Goal: Find contact information: Find contact information

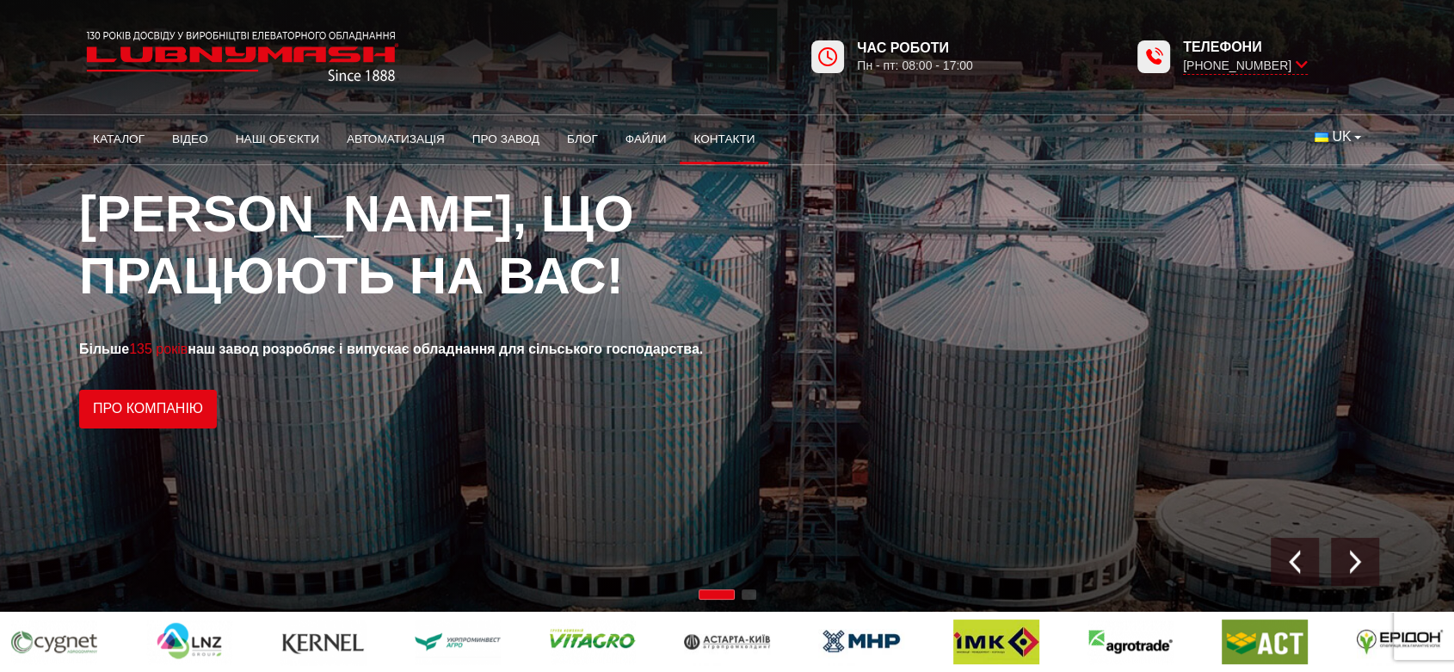
click at [704, 133] on link "Контакти" at bounding box center [723, 139] width 89 height 38
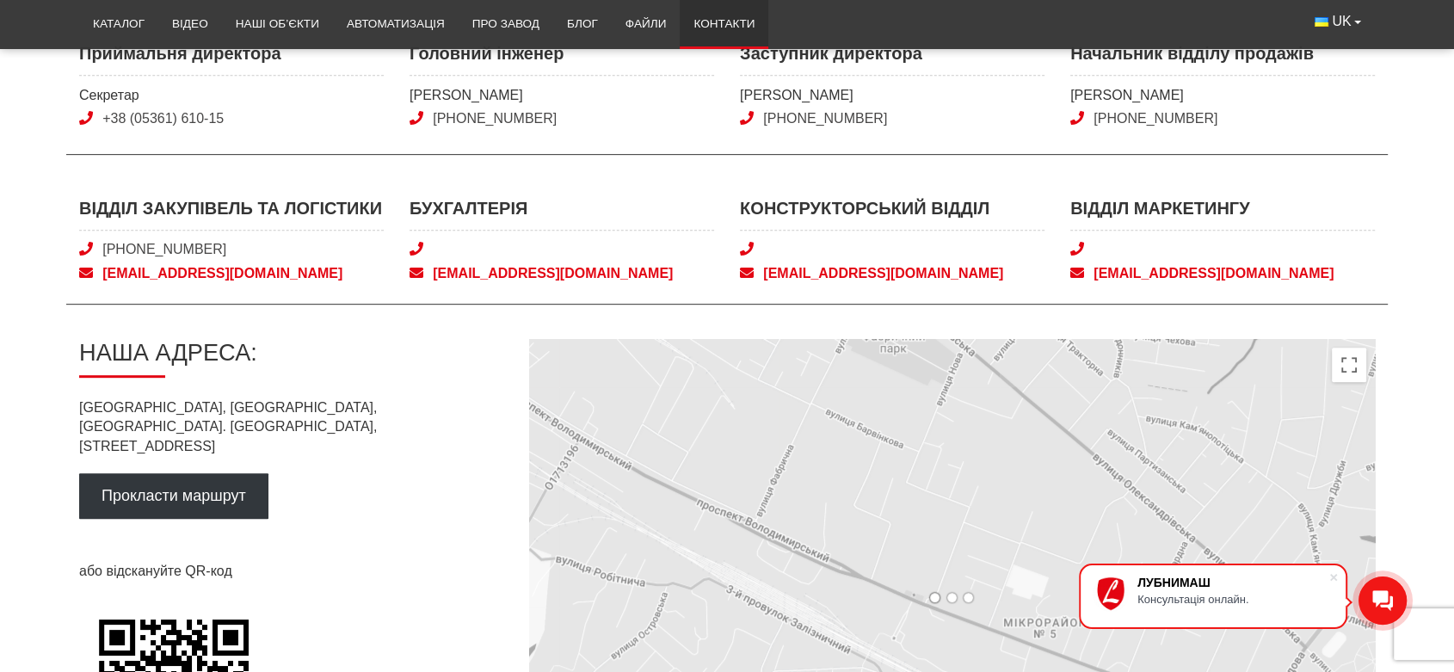
scroll to position [668, 0]
